Goal: Task Accomplishment & Management: Use online tool/utility

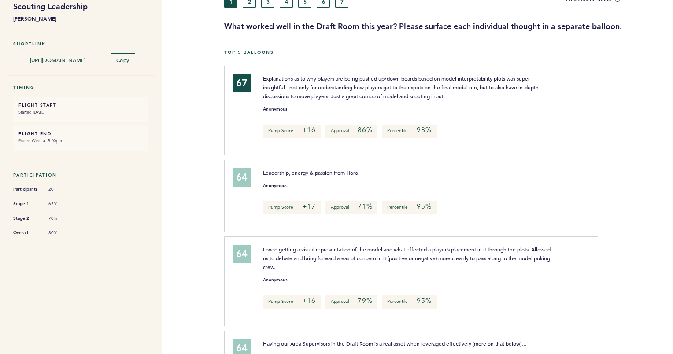
scroll to position [31, 0]
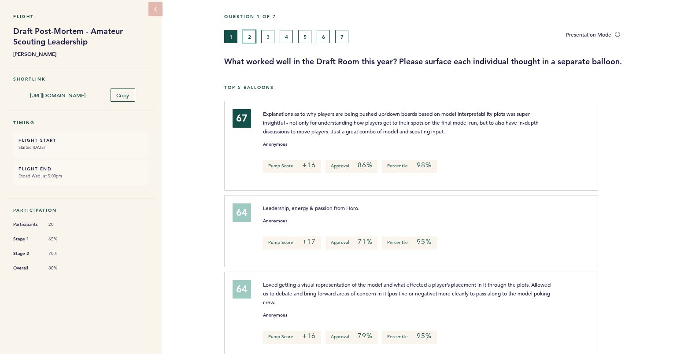
click at [250, 32] on button "2" at bounding box center [249, 36] width 13 height 13
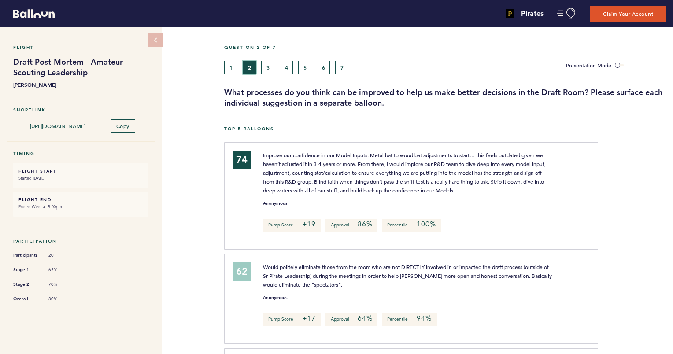
scroll to position [9, 0]
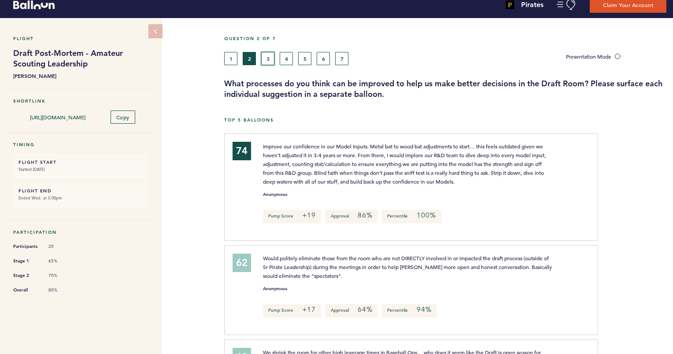
click at [268, 54] on button "3" at bounding box center [267, 58] width 13 height 13
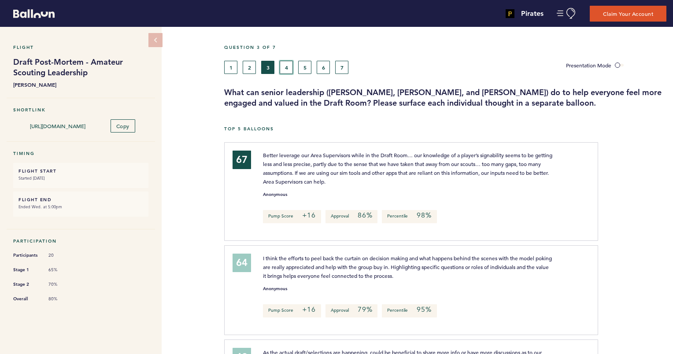
click at [285, 63] on button "4" at bounding box center [286, 67] width 13 height 13
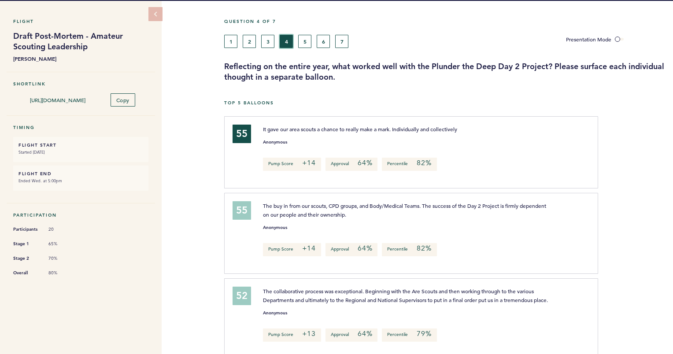
scroll to position [26, 0]
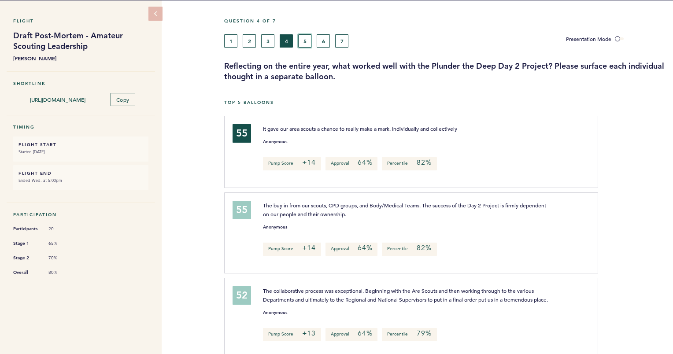
click at [305, 42] on button "5" at bounding box center [304, 40] width 13 height 13
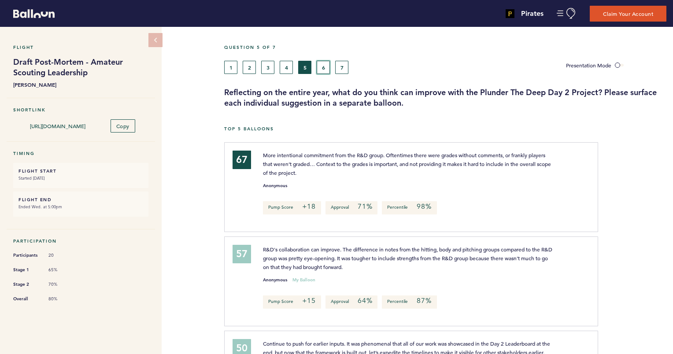
click at [324, 67] on button "6" at bounding box center [323, 67] width 13 height 13
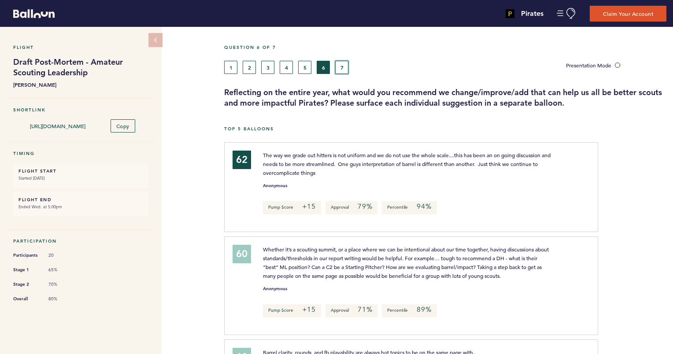
click at [342, 71] on button "7" at bounding box center [341, 67] width 13 height 13
